Goal: Task Accomplishment & Management: Use online tool/utility

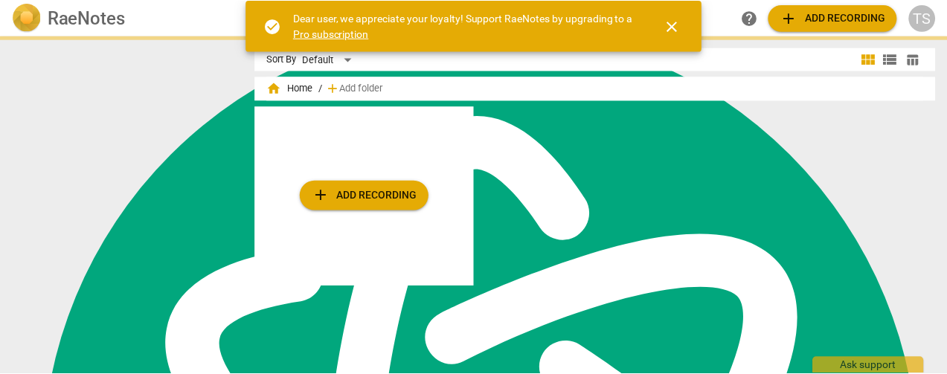
scroll to position [5978, 0]
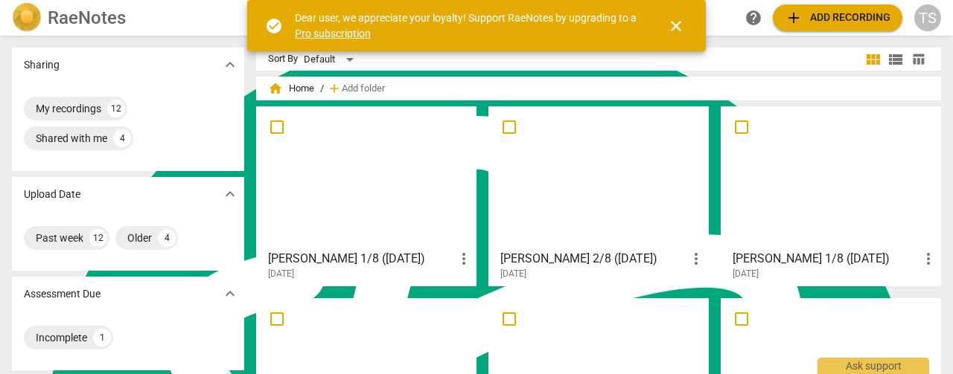
click at [673, 22] on span "close" at bounding box center [676, 26] width 18 height 18
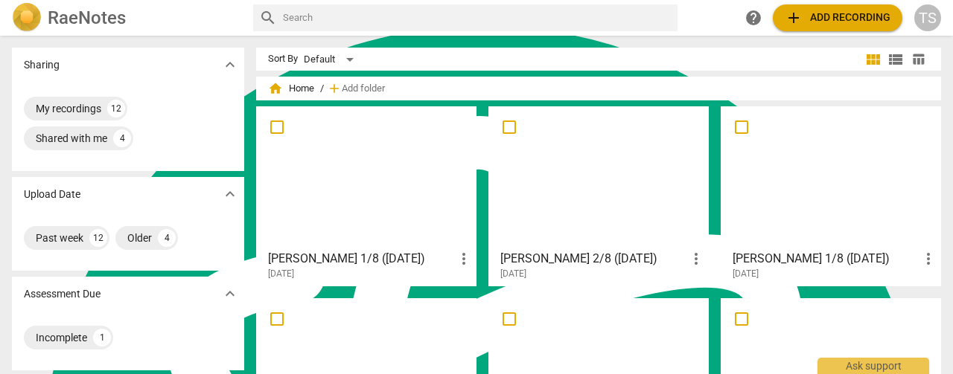
click at [858, 14] on span "add Add recording" at bounding box center [837, 18] width 106 height 18
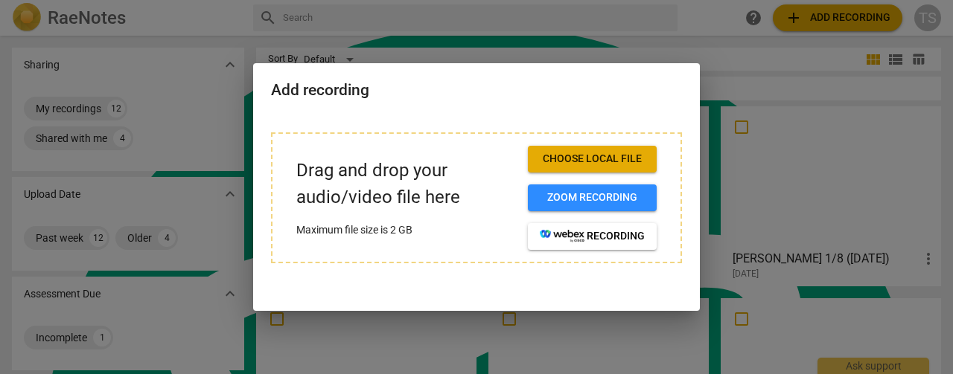
click at [588, 158] on span "Choose local file" at bounding box center [592, 159] width 105 height 15
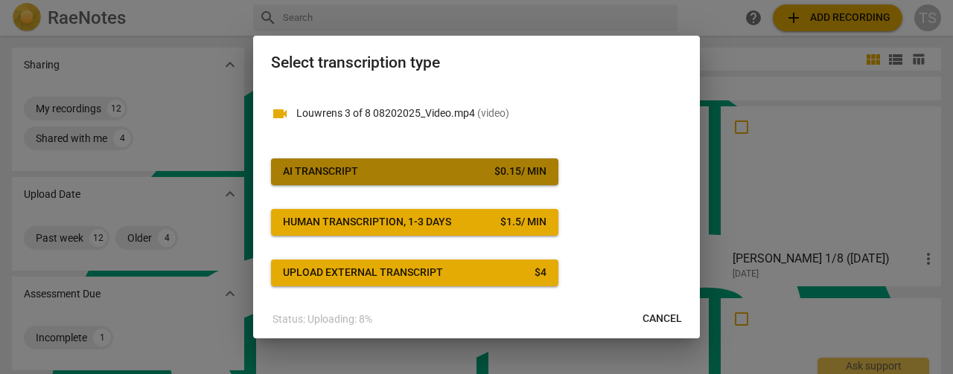
click at [481, 179] on button "AI Transcript $ 0.15 / min" at bounding box center [414, 172] width 287 height 27
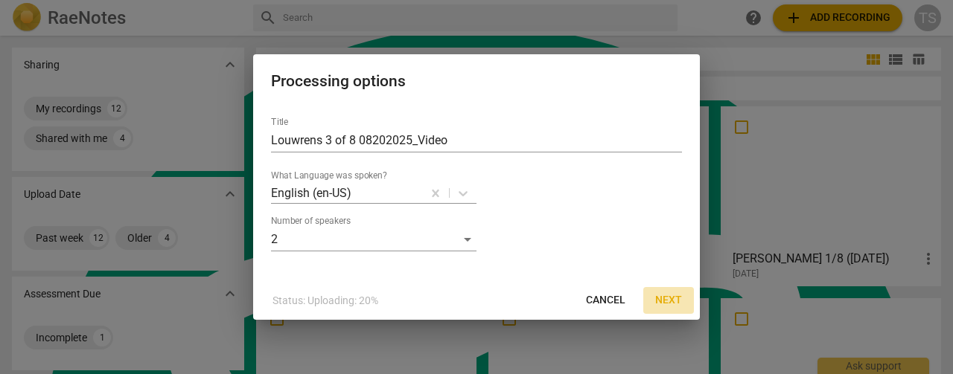
click at [668, 301] on span "Next" at bounding box center [668, 300] width 27 height 15
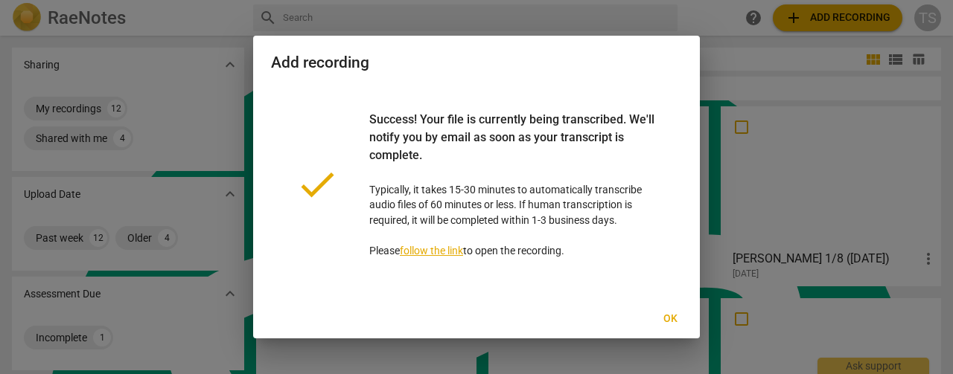
click at [668, 319] on span "Ok" at bounding box center [670, 319] width 24 height 15
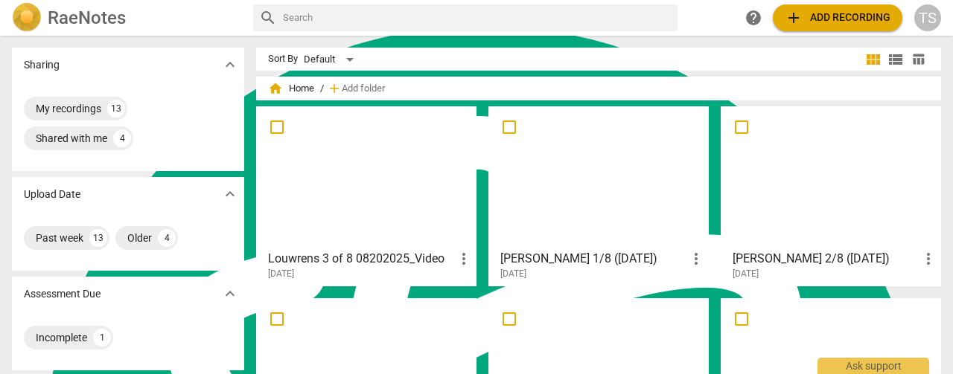
click at [386, 215] on div at bounding box center [366, 178] width 210 height 132
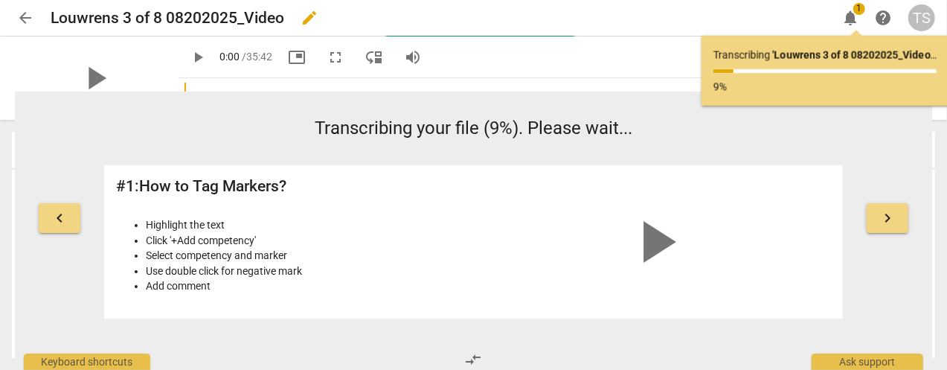
click at [305, 16] on span "edit" at bounding box center [310, 18] width 18 height 18
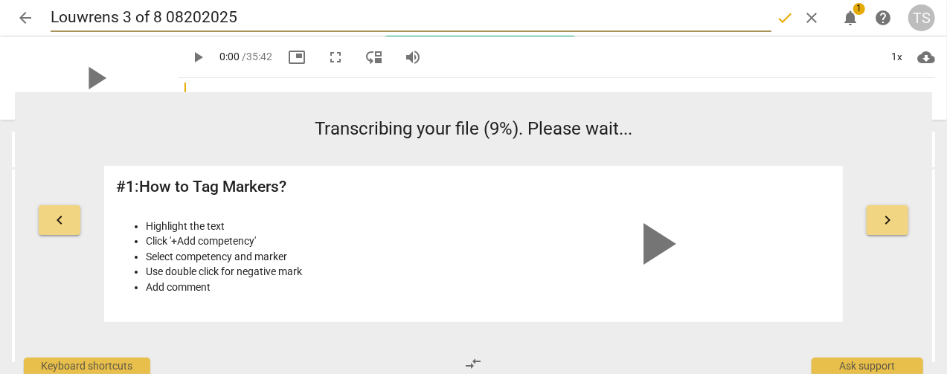
click at [156, 20] on input "Louwrens 3 of 8 08202025" at bounding box center [411, 18] width 721 height 28
type input "Louwrens 3/8 08202025"
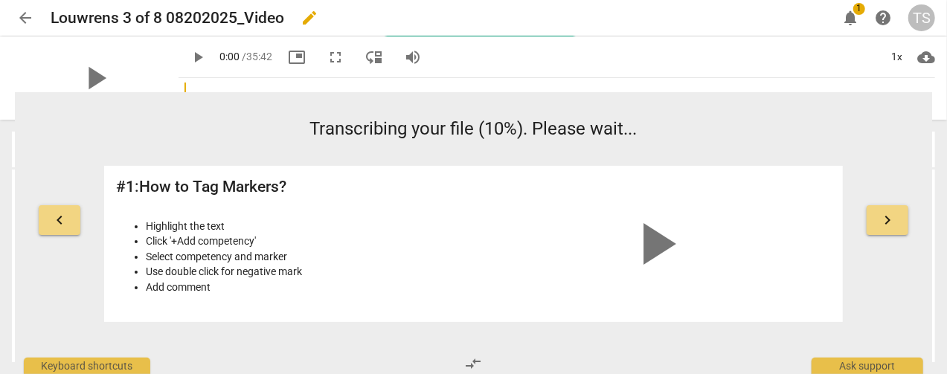
click at [304, 17] on span "edit" at bounding box center [310, 18] width 18 height 18
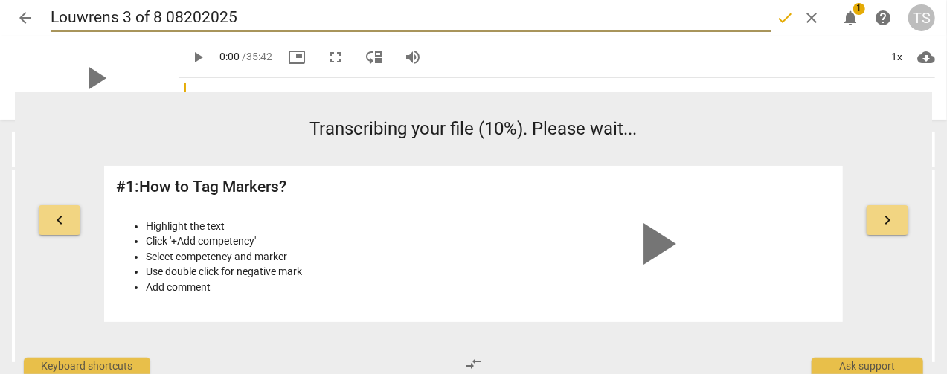
click at [153, 13] on input "Louwrens 3 of 8 08202025" at bounding box center [411, 18] width 721 height 28
type input "Louwrens 3/8 08202025"
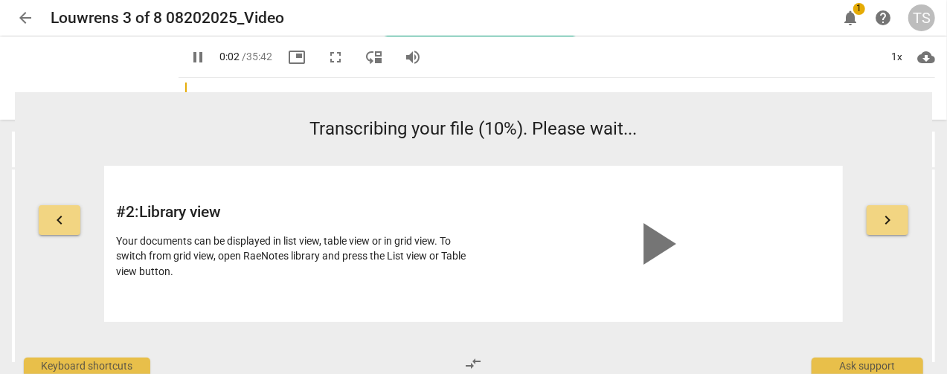
type input "3"
click at [21, 15] on span "arrow_back" at bounding box center [25, 18] width 18 height 18
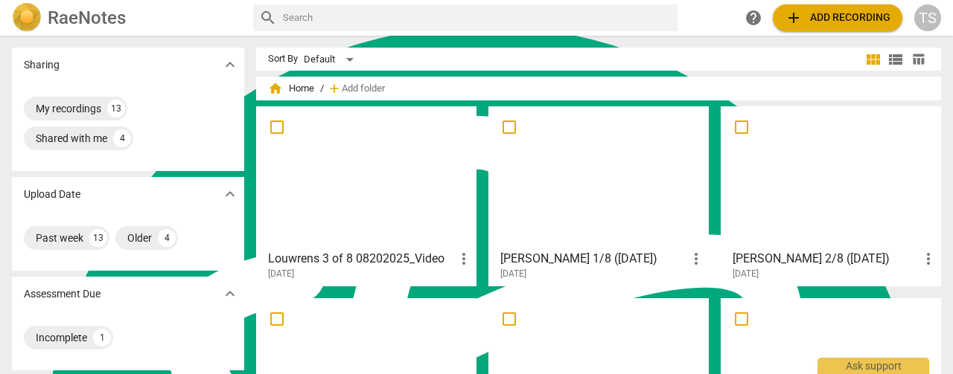
click at [423, 183] on div at bounding box center [366, 178] width 210 height 132
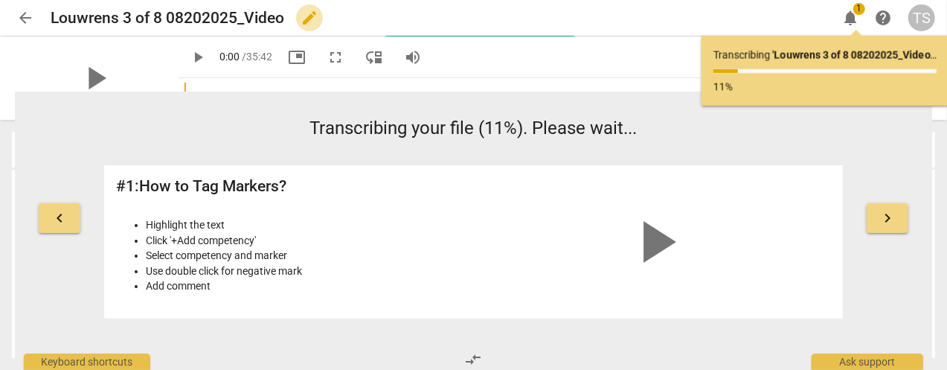
click at [308, 17] on span "edit" at bounding box center [310, 18] width 18 height 18
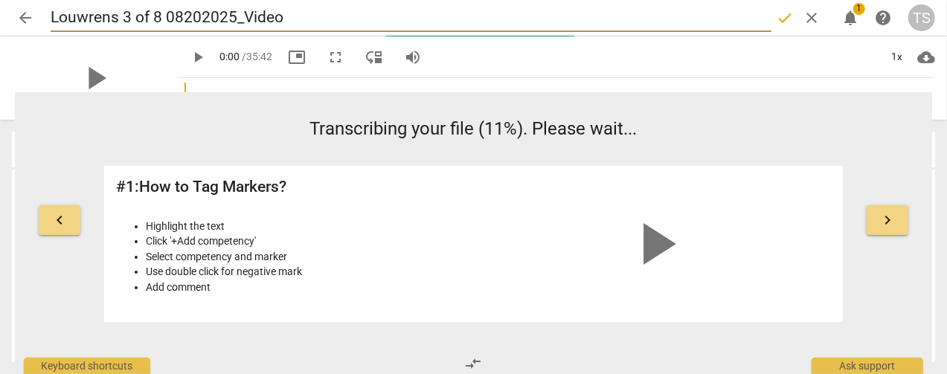
click at [153, 14] on input "Louwrens 3 of 8 08202025_Video" at bounding box center [411, 18] width 721 height 28
click at [141, 17] on input "Louwrens 3/8 08202025_Video" at bounding box center [411, 18] width 721 height 28
click at [146, 19] on input "Louwrens 3/8 08202025_Video" at bounding box center [411, 18] width 721 height 28
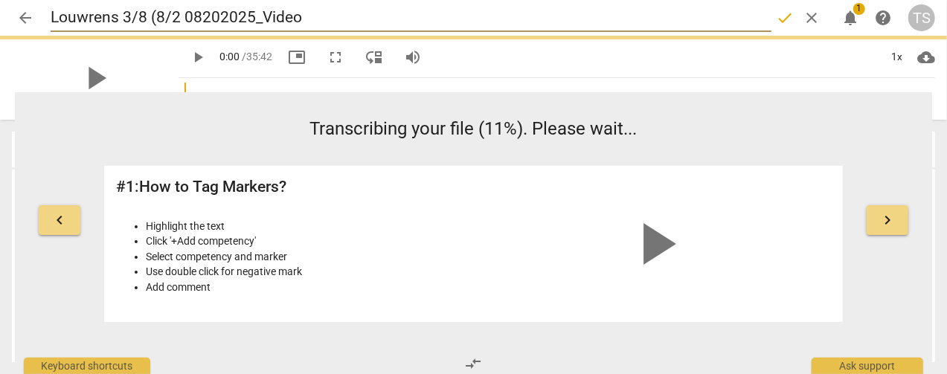
type input "Louwrens 3/8 (8/20 08202025_Video"
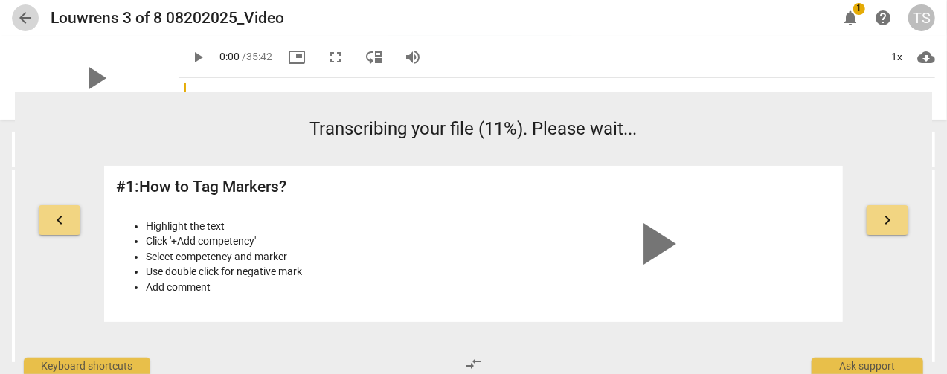
click at [17, 13] on span "arrow_back" at bounding box center [25, 18] width 18 height 18
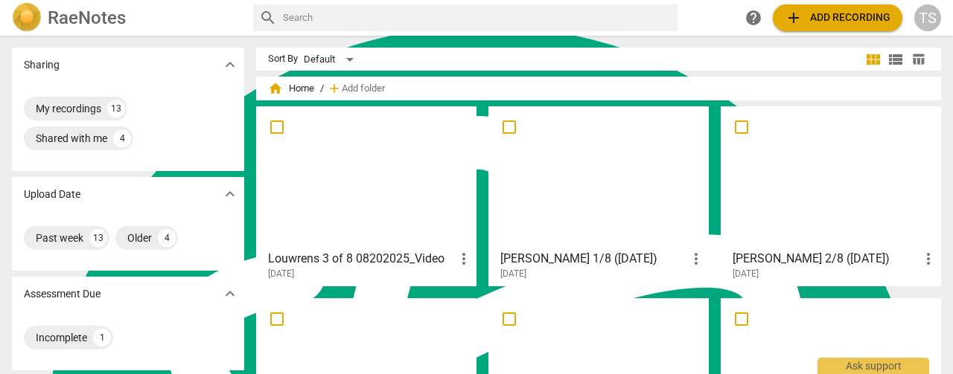
click at [420, 186] on div at bounding box center [366, 178] width 210 height 132
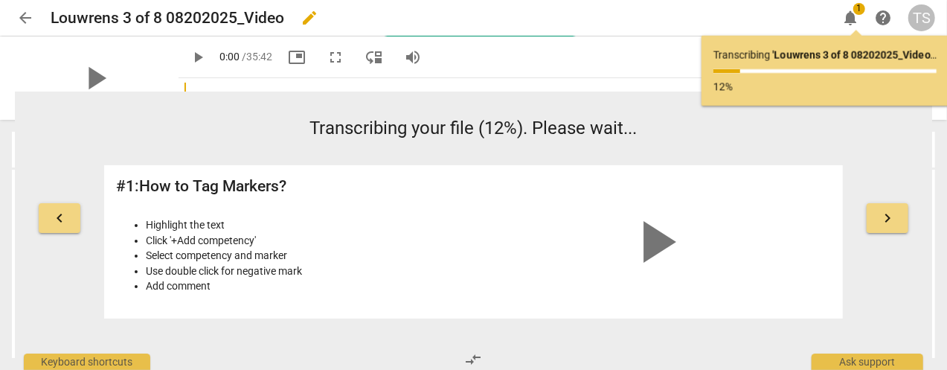
click at [307, 21] on span "edit" at bounding box center [310, 18] width 18 height 18
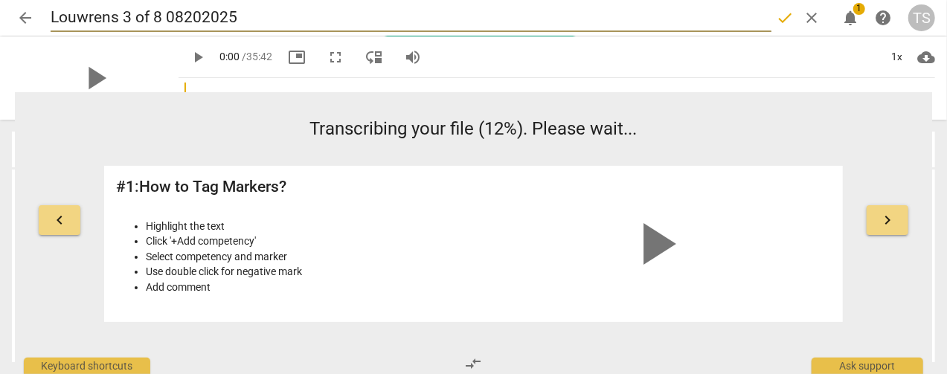
click at [278, 17] on input "Louwrens 3 of 8 08202025" at bounding box center [411, 18] width 721 height 28
type input "Louwrens 3 of 8 08202025"
click at [783, 20] on span "done" at bounding box center [785, 18] width 18 height 18
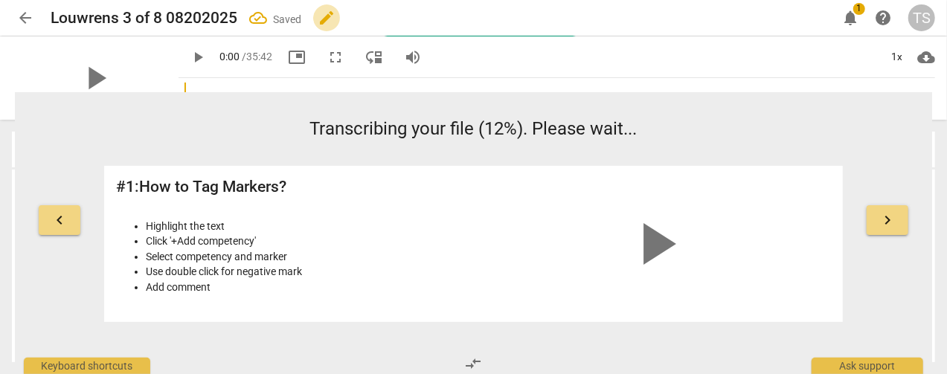
click at [332, 16] on span "edit" at bounding box center [327, 18] width 18 height 18
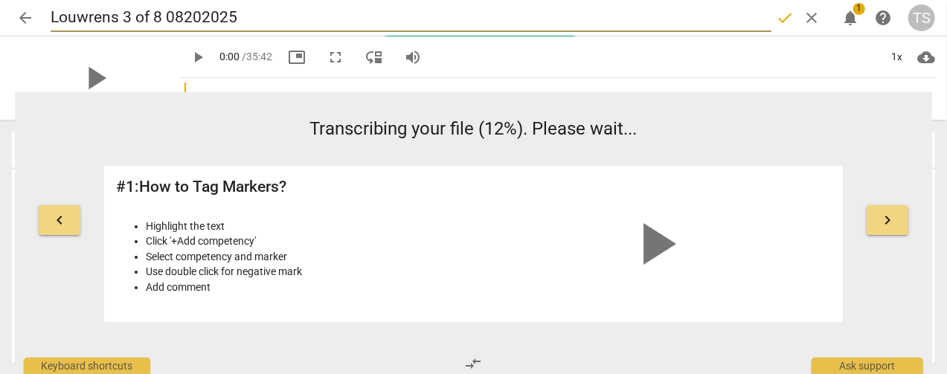
click at [157, 19] on input "Louwrens 3 of 8 08202025" at bounding box center [411, 18] width 721 height 28
type input "Louwrens 3/8 08202025"
click at [783, 13] on span "done" at bounding box center [785, 18] width 18 height 18
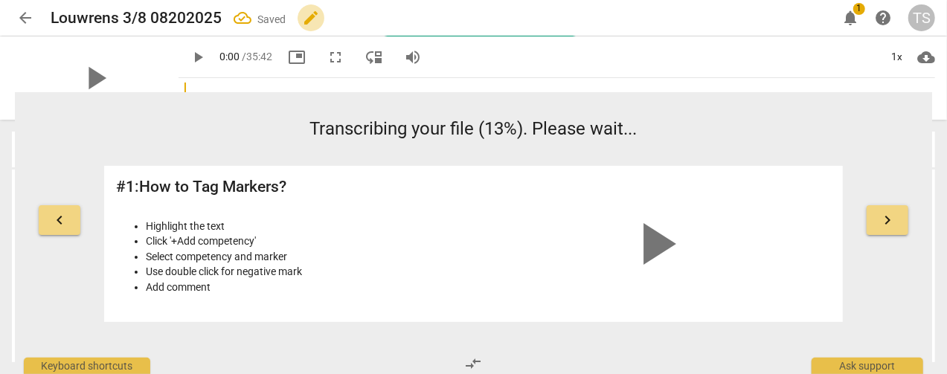
click at [311, 20] on span "edit" at bounding box center [311, 18] width 18 height 18
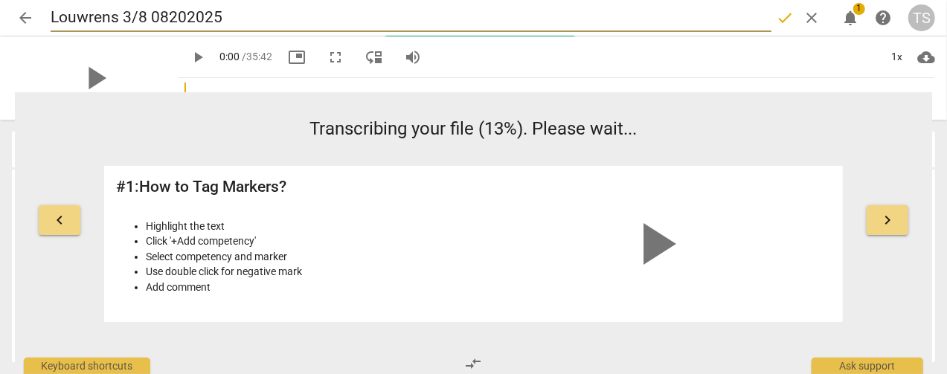
click at [160, 20] on input "Louwrens 3/8 08202025" at bounding box center [411, 18] width 721 height 28
click at [225, 20] on input "Louwrens 3/8 ([DATE]" at bounding box center [411, 18] width 721 height 28
type input "Louwrens 3/8 ([DATE])"
click at [781, 20] on span "done" at bounding box center [785, 18] width 18 height 18
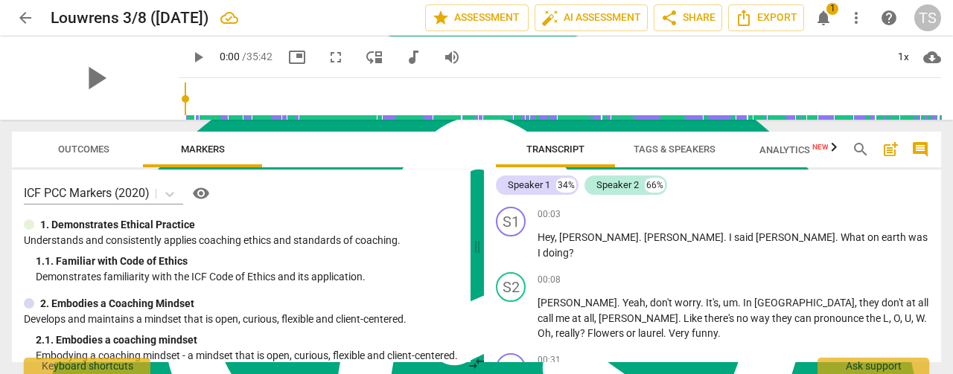
click at [677, 148] on span "Tags & Speakers" at bounding box center [674, 149] width 82 height 11
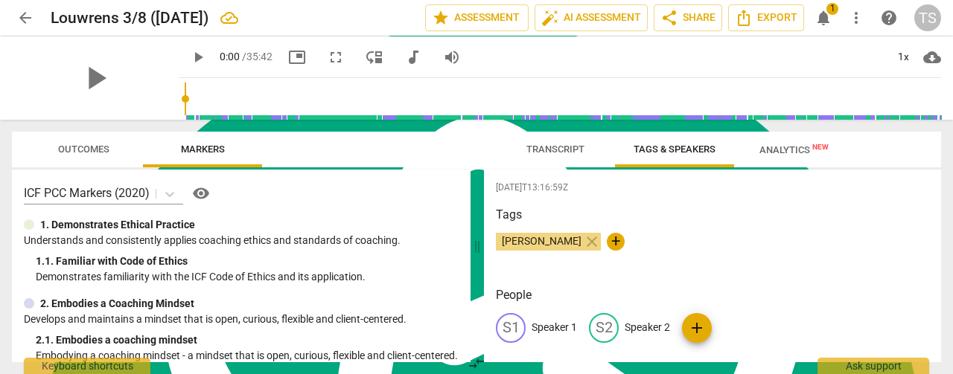
click at [555, 332] on p "Speaker 1" at bounding box center [553, 328] width 45 height 16
type textarea "Speaker 1"
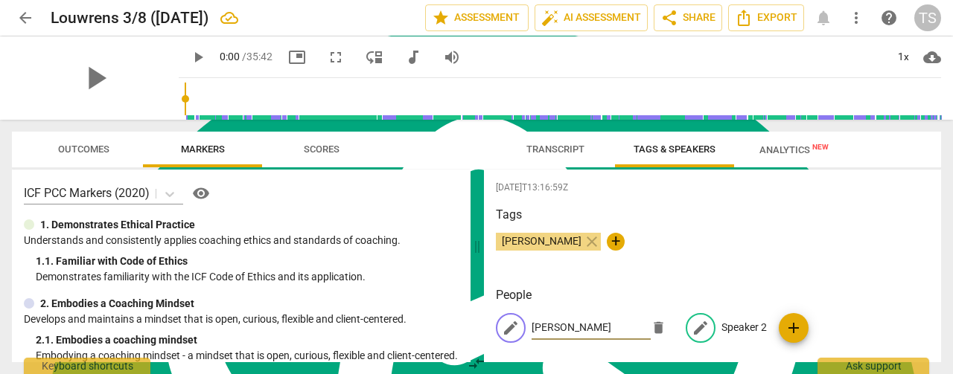
type input "[PERSON_NAME]"
click at [723, 324] on p "Speaker 2" at bounding box center [743, 328] width 45 height 16
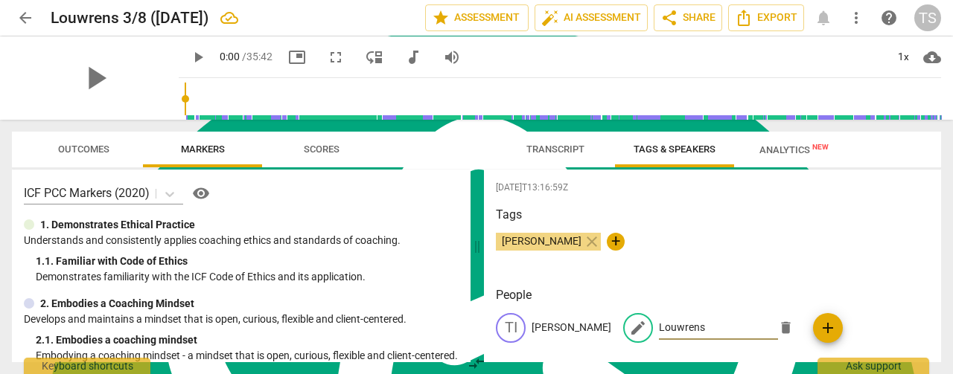
type input "Louwrens"
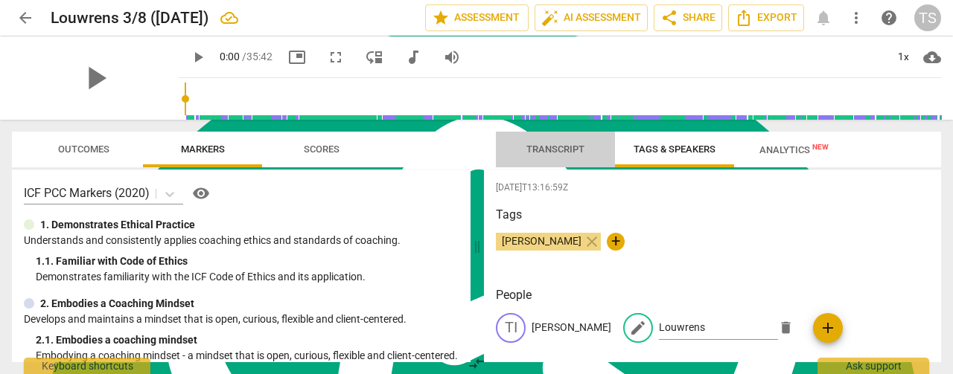
click at [550, 151] on span "Transcript" at bounding box center [555, 149] width 58 height 11
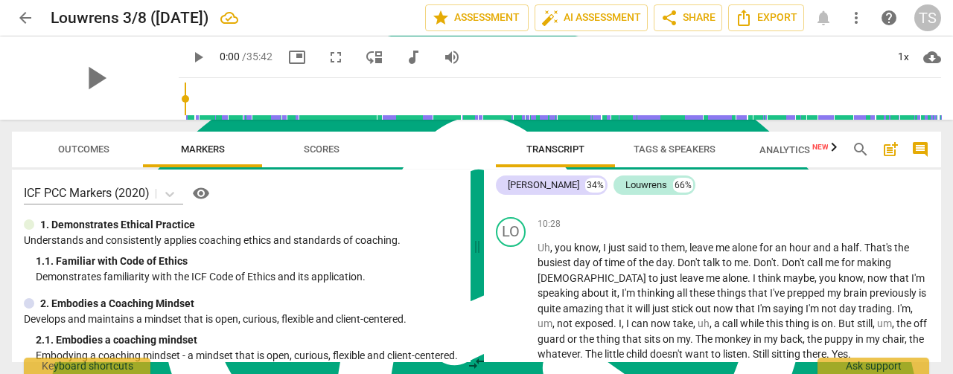
scroll to position [2902, 0]
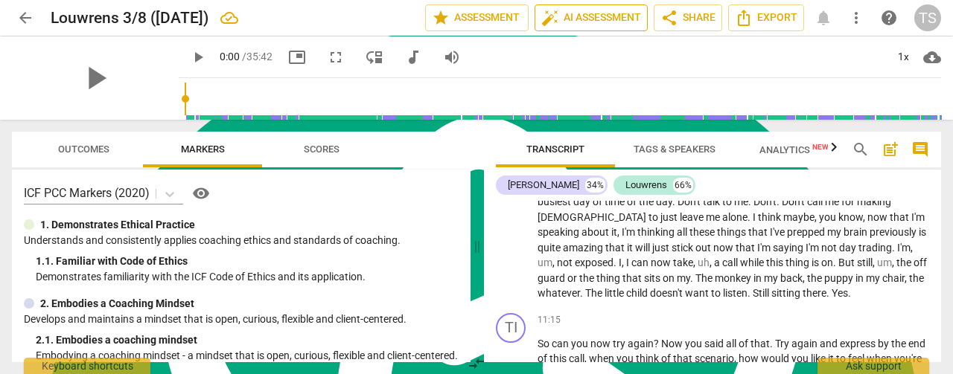
click at [588, 19] on span "auto_fix_high AI Assessment" at bounding box center [591, 18] width 100 height 18
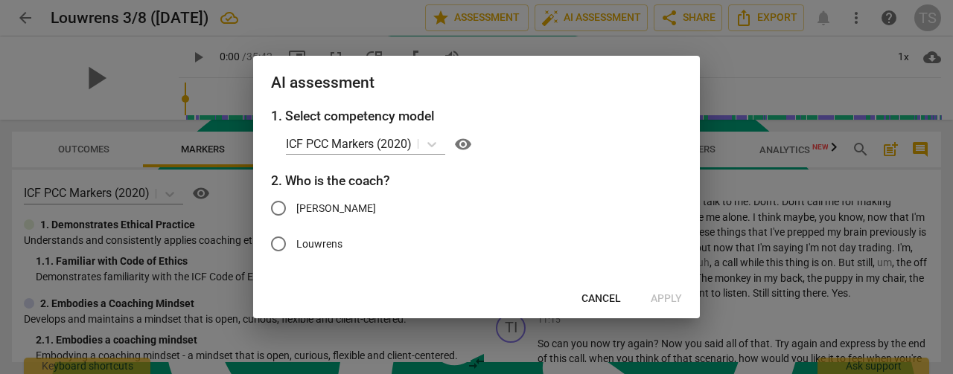
click at [299, 211] on span "[PERSON_NAME]" at bounding box center [336, 209] width 80 height 16
click at [296, 211] on input "[PERSON_NAME]" at bounding box center [278, 209] width 36 height 36
radio input "true"
click at [673, 300] on span "Apply" at bounding box center [665, 299] width 31 height 15
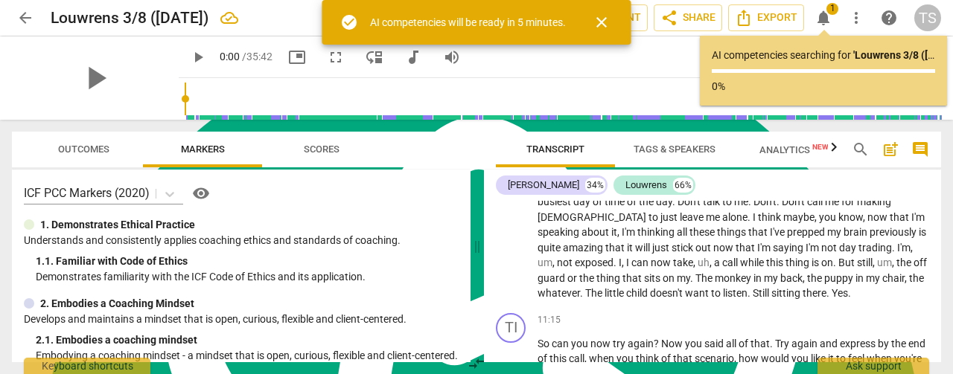
click at [444, 199] on div "ICF PCC Markers (2020) visibility" at bounding box center [241, 194] width 435 height 24
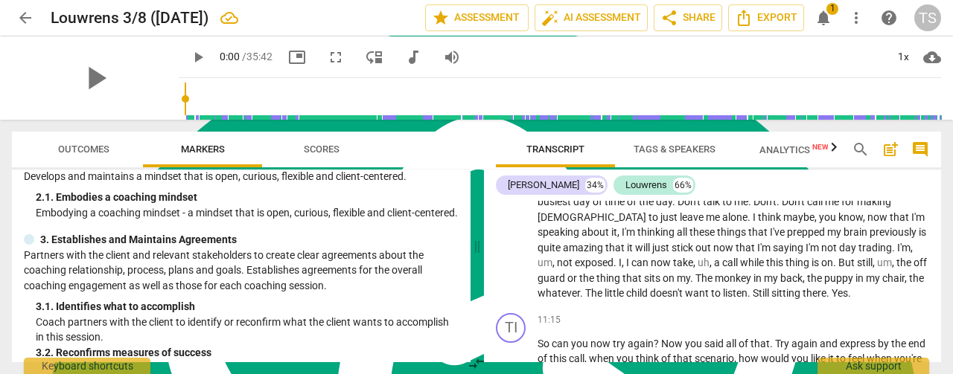
scroll to position [0, 0]
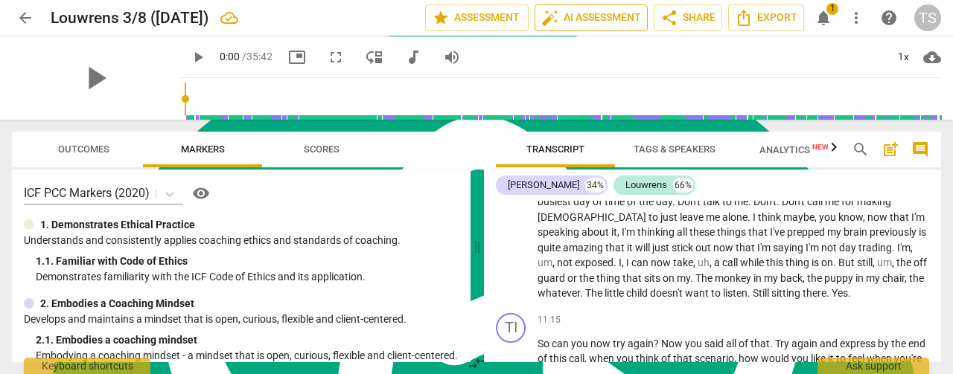
click at [563, 11] on span "auto_fix_high AI Assessment" at bounding box center [591, 18] width 100 height 18
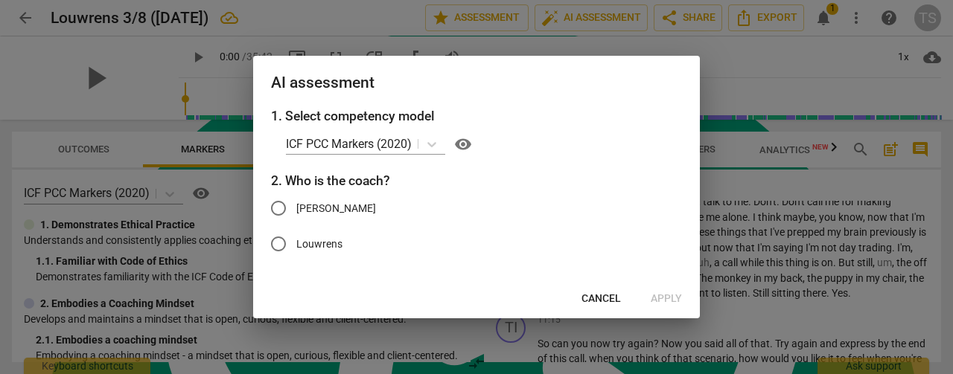
click at [305, 201] on span "[PERSON_NAME]" at bounding box center [336, 209] width 80 height 16
click at [296, 201] on input "[PERSON_NAME]" at bounding box center [278, 209] width 36 height 36
radio input "true"
click at [661, 297] on span "Apply" at bounding box center [665, 299] width 31 height 15
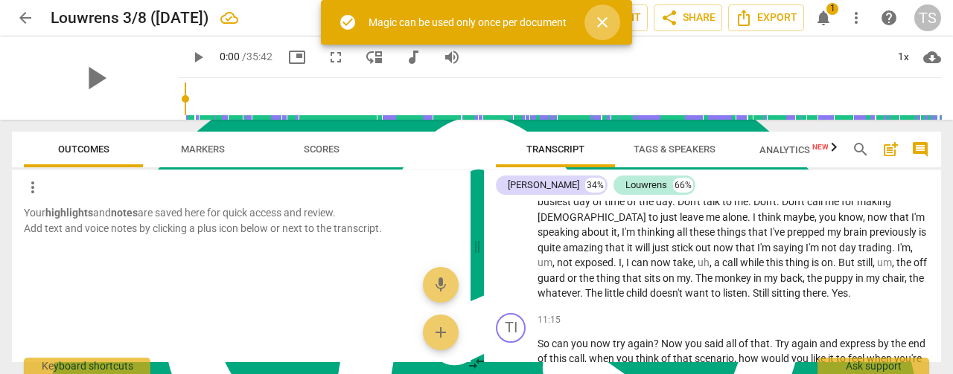
click at [603, 19] on span "close" at bounding box center [602, 22] width 18 height 18
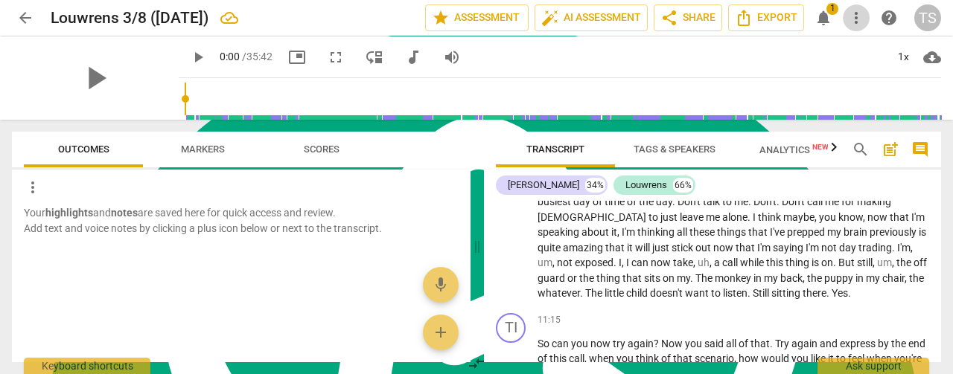
click at [852, 19] on span "more_vert" at bounding box center [856, 18] width 18 height 18
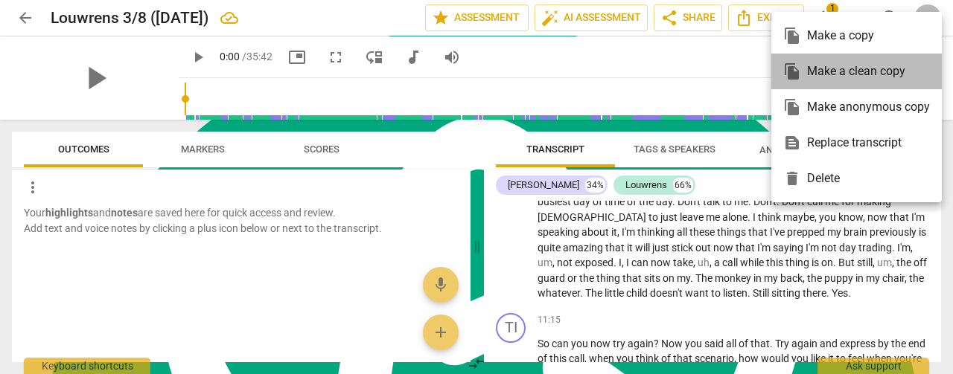
click at [852, 66] on div "file_copy Make a clean copy" at bounding box center [856, 72] width 147 height 36
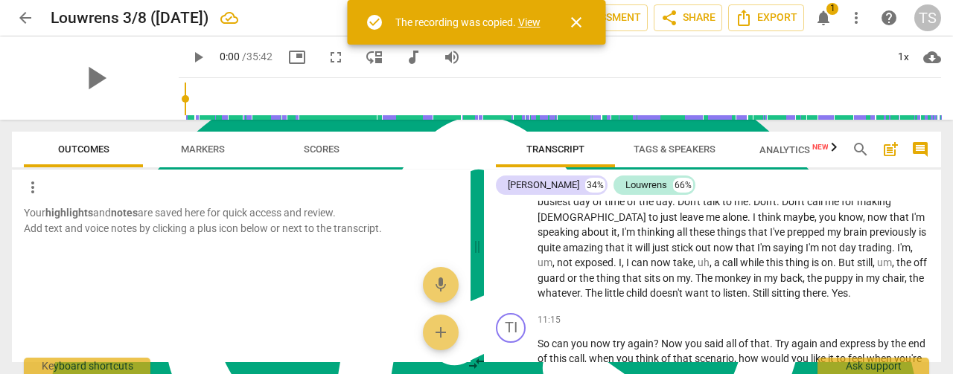
click at [536, 21] on link "View" at bounding box center [529, 22] width 22 height 12
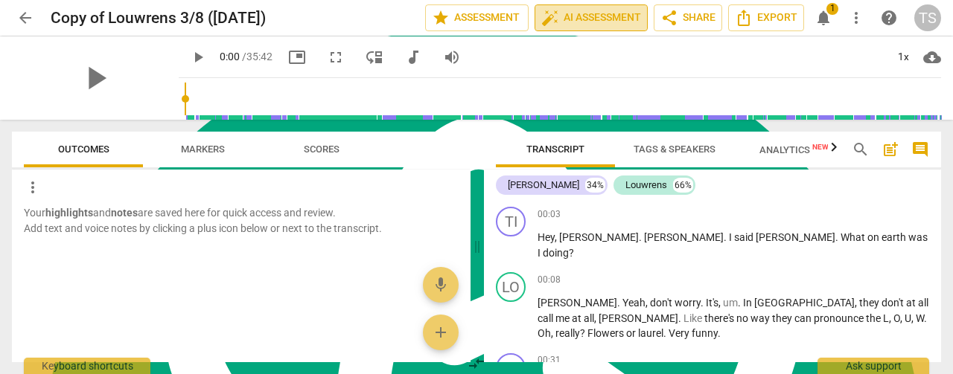
click at [586, 22] on span "auto_fix_high AI Assessment" at bounding box center [591, 18] width 100 height 18
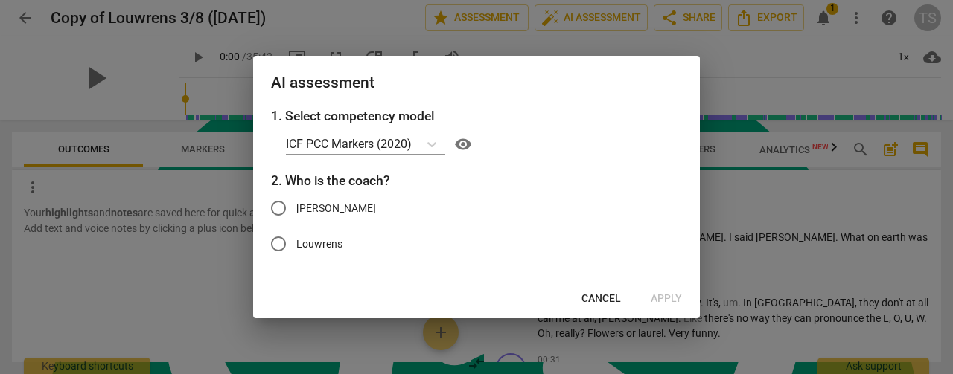
click at [282, 207] on input "[PERSON_NAME]" at bounding box center [278, 209] width 36 height 36
radio input "true"
click at [658, 294] on span "Apply" at bounding box center [665, 299] width 31 height 15
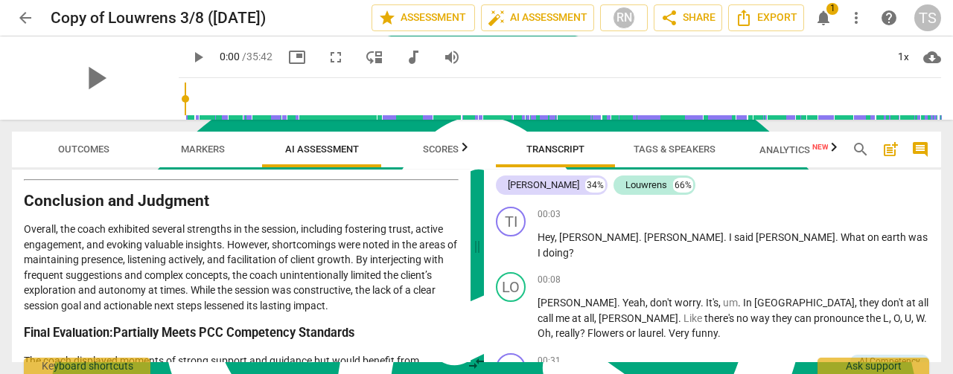
scroll to position [2365, 0]
